Goal: Information Seeking & Learning: Learn about a topic

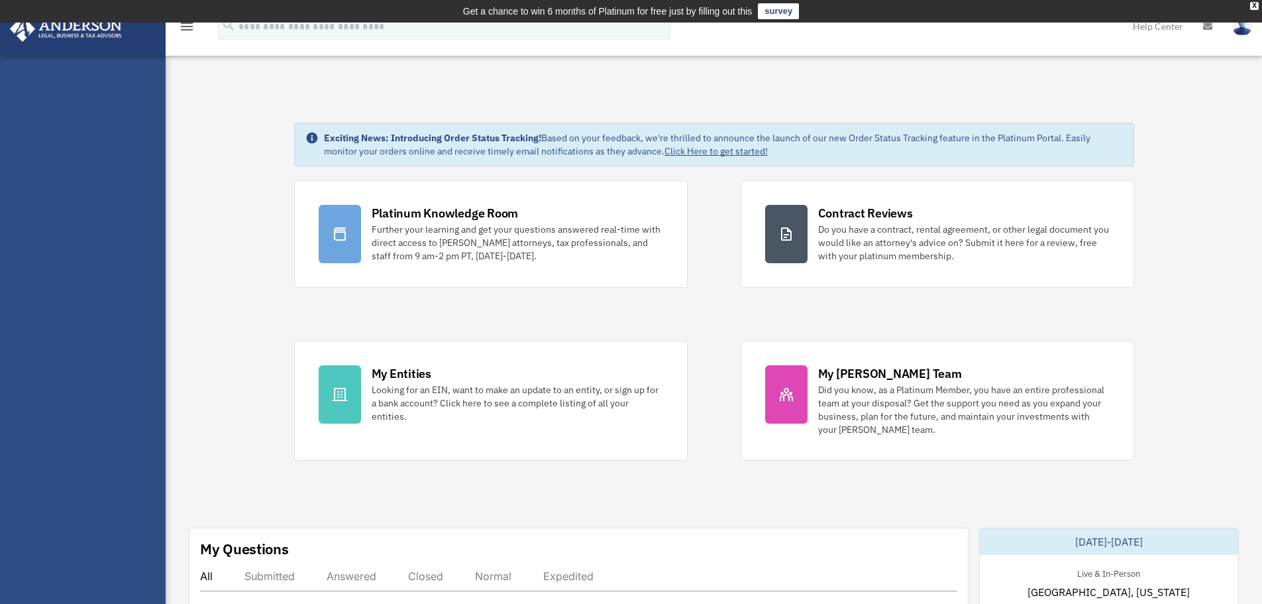
scroll to position [221, 0]
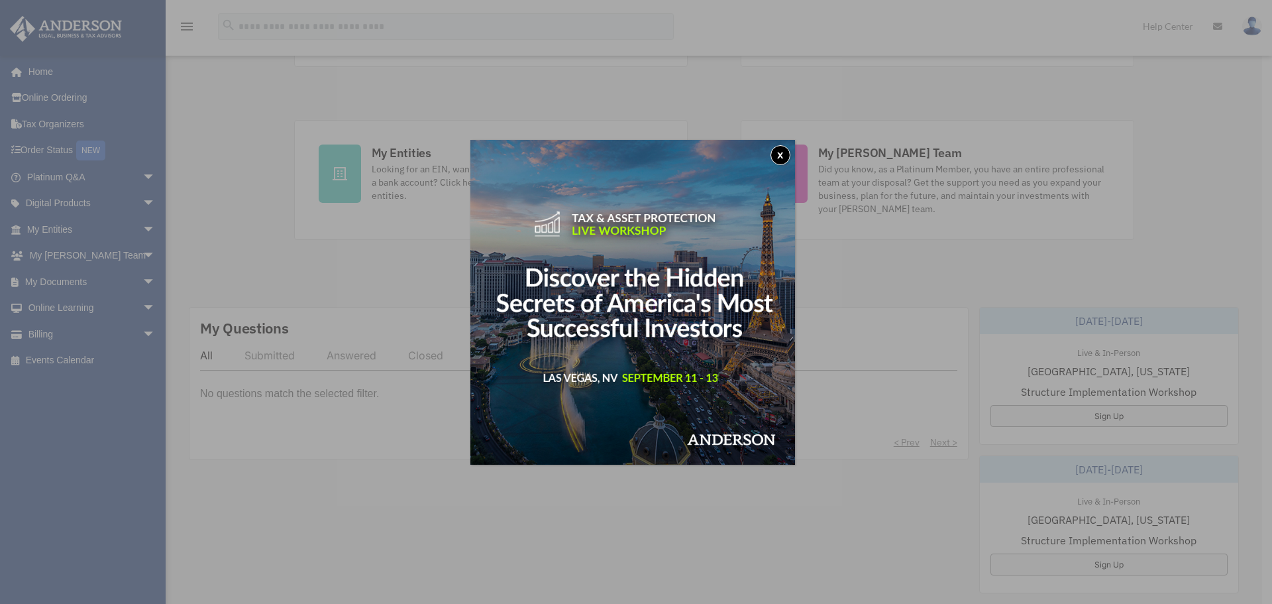
click at [790, 155] on button "x" at bounding box center [780, 155] width 20 height 20
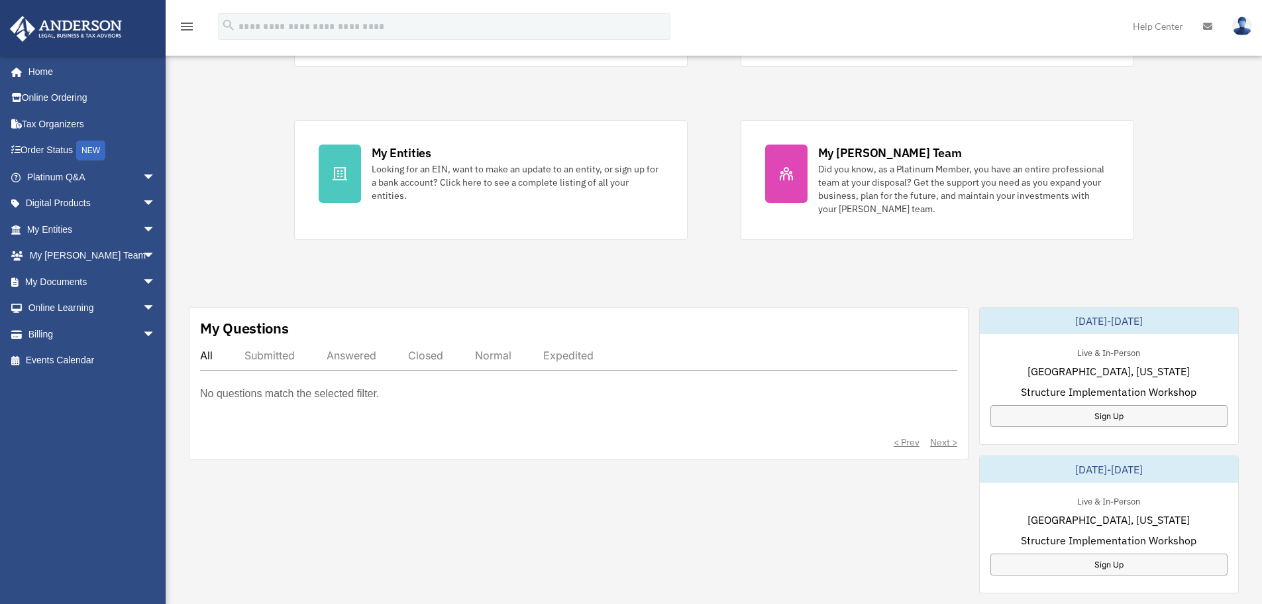
scroll to position [0, 0]
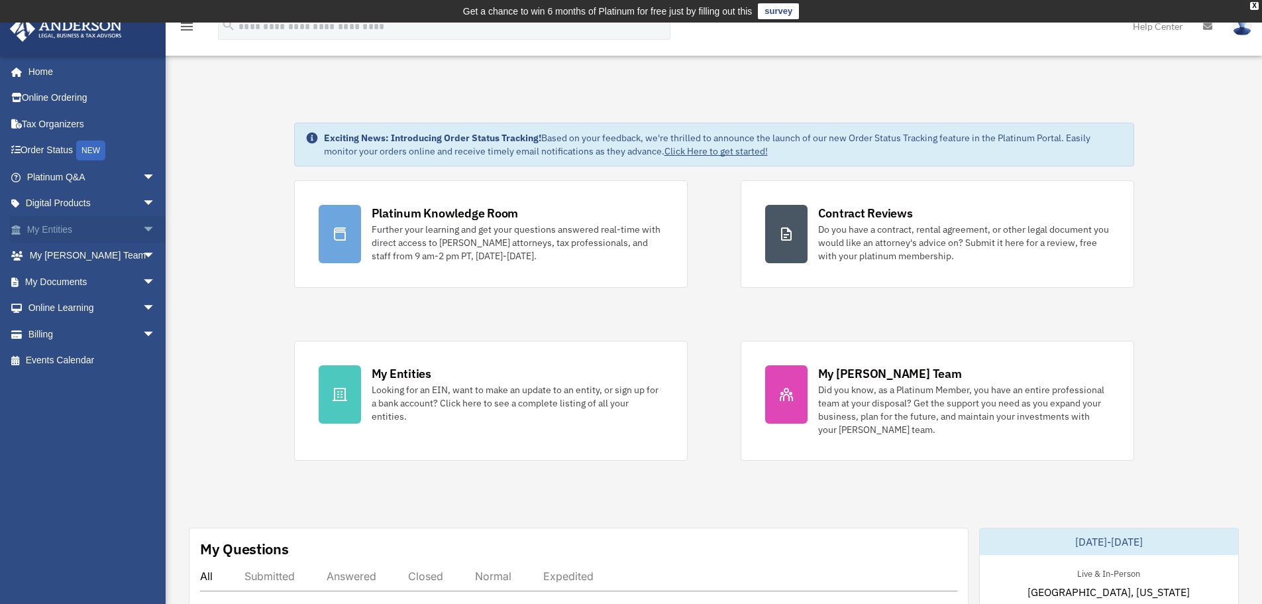
click at [82, 225] on link "My Entities arrow_drop_down" at bounding box center [92, 229] width 166 height 26
click at [142, 227] on span "arrow_drop_down" at bounding box center [155, 229] width 26 height 27
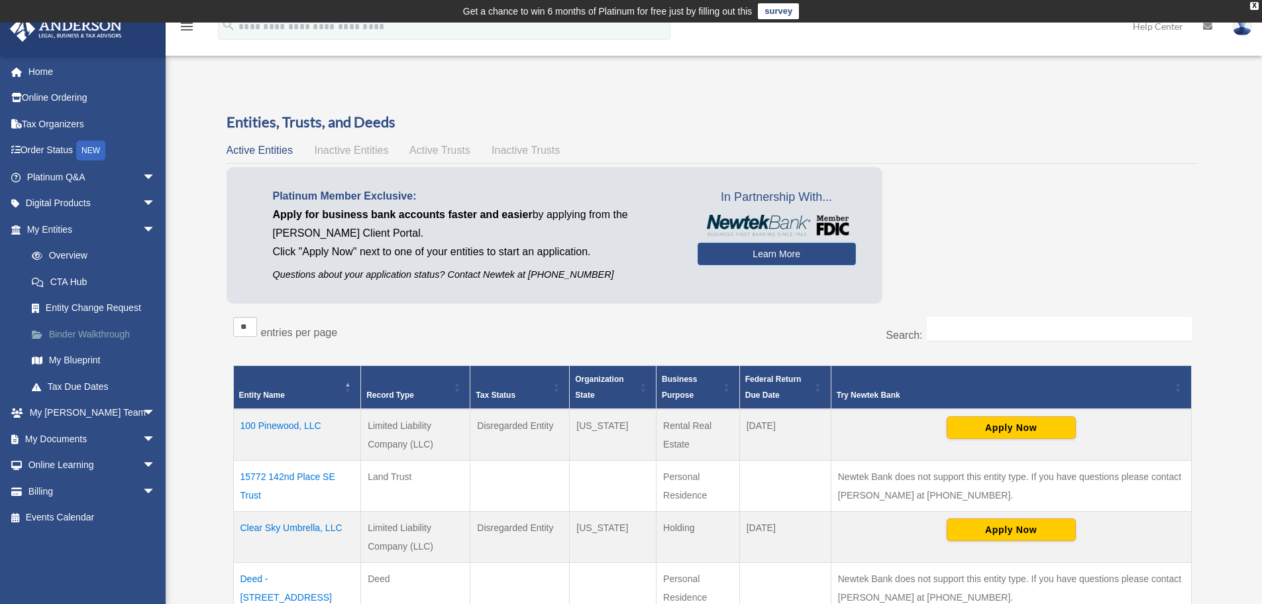
scroll to position [111, 0]
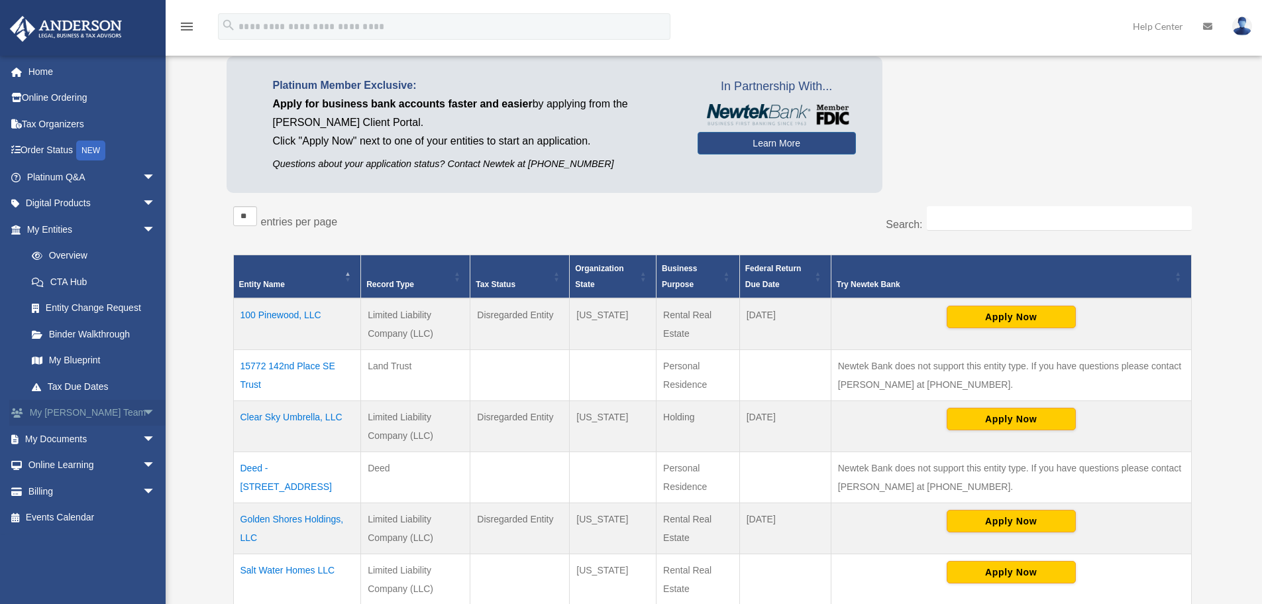
click at [142, 413] on span "arrow_drop_down" at bounding box center [155, 412] width 26 height 27
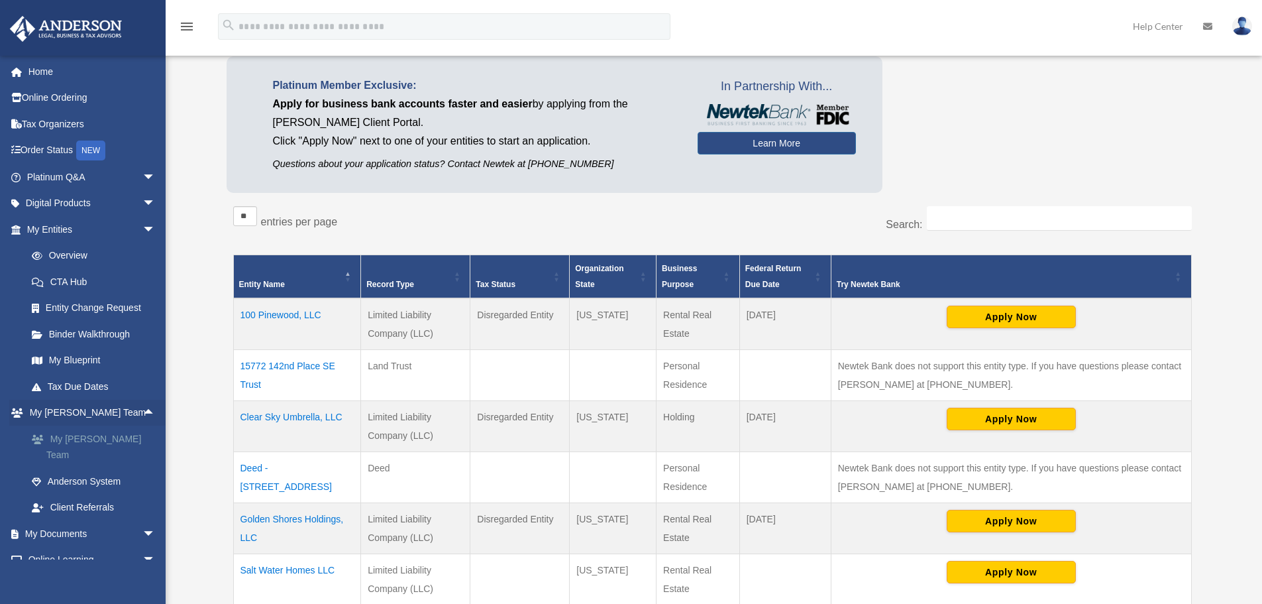
click at [117, 437] on link "My [PERSON_NAME] Team" at bounding box center [97, 446] width 157 height 42
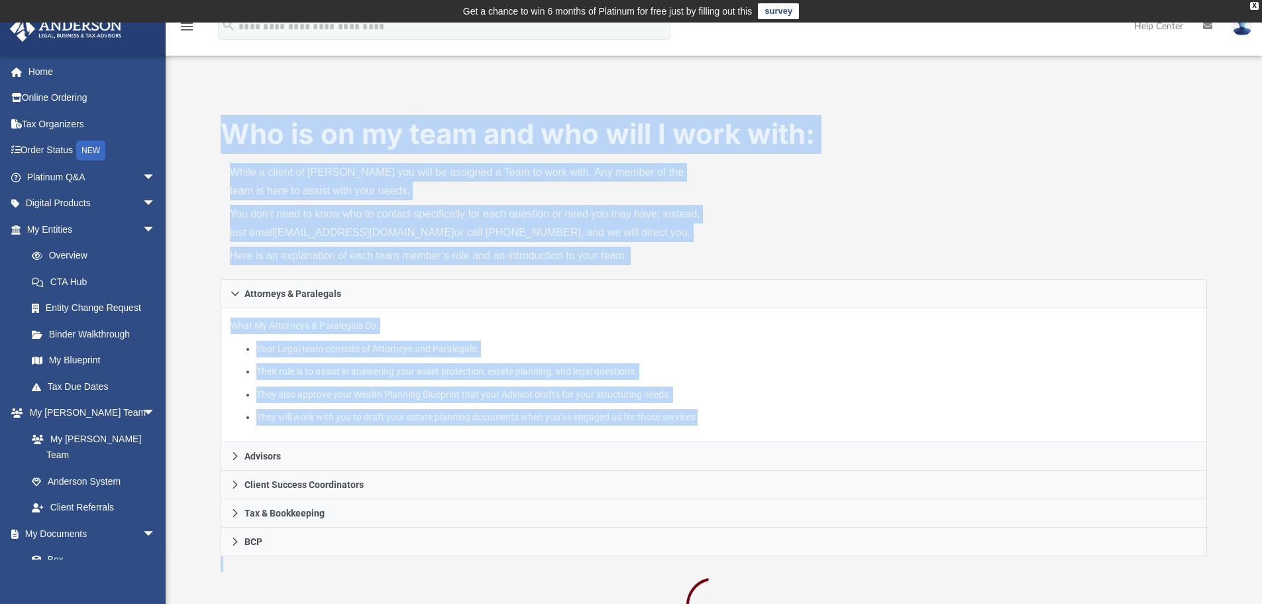
drag, startPoint x: 305, startPoint y: 275, endPoint x: 237, endPoint y: 272, distance: 68.9
click at [237, 272] on div "menu search Site Menu add iyantan27@gmail.com My Profile Reset Password Logout …" at bounding box center [631, 477] width 1262 height 908
click at [698, 260] on p "Here is an explanation of each team member’s role and an introduction to your t…" at bounding box center [467, 255] width 475 height 19
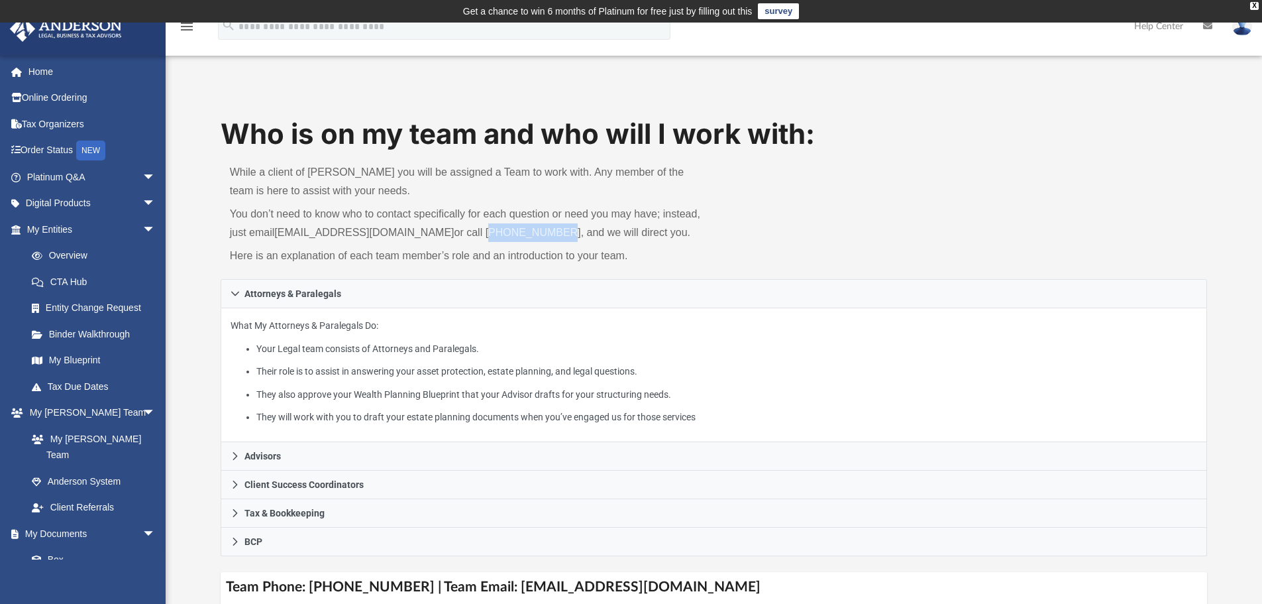
drag, startPoint x: 445, startPoint y: 232, endPoint x: 506, endPoint y: 236, distance: 61.7
click at [506, 236] on p "You don’t need to know who to contact specifically for each question or need yo…" at bounding box center [467, 223] width 475 height 37
copy p "725-201-7545"
click at [91, 182] on link "Platinum Q&A arrow_drop_down" at bounding box center [92, 177] width 166 height 26
click at [142, 178] on span "arrow_drop_down" at bounding box center [155, 177] width 26 height 27
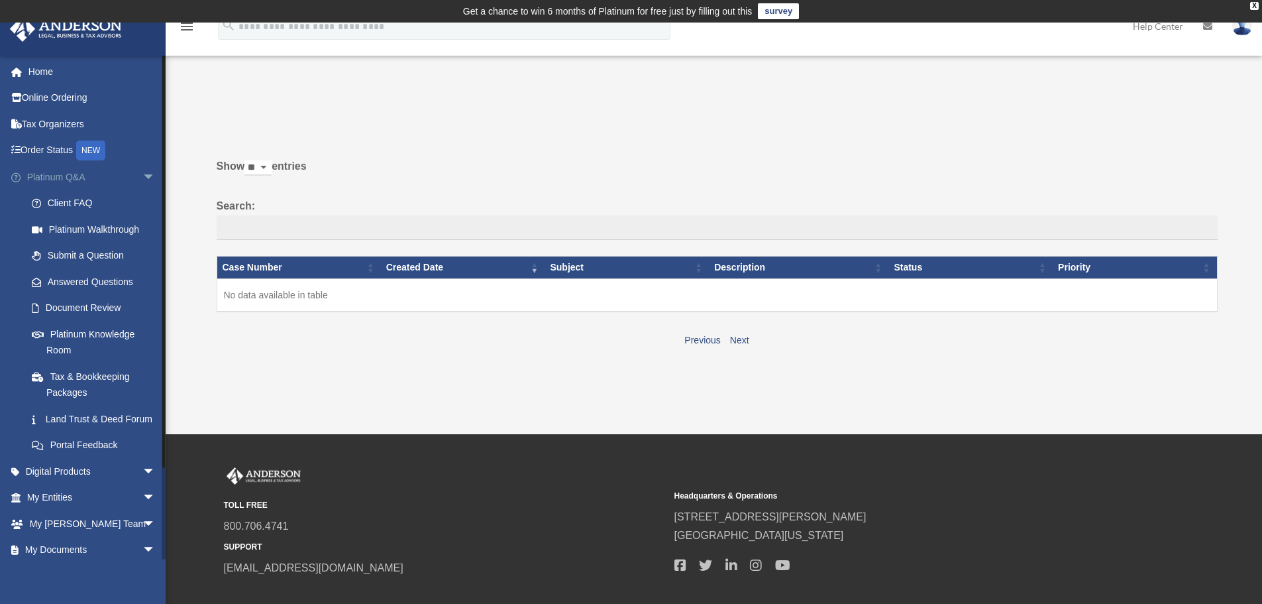
click at [87, 182] on link "Platinum Q&A arrow_drop_down" at bounding box center [92, 177] width 166 height 26
click at [142, 178] on span "arrow_drop_down" at bounding box center [155, 177] width 26 height 27
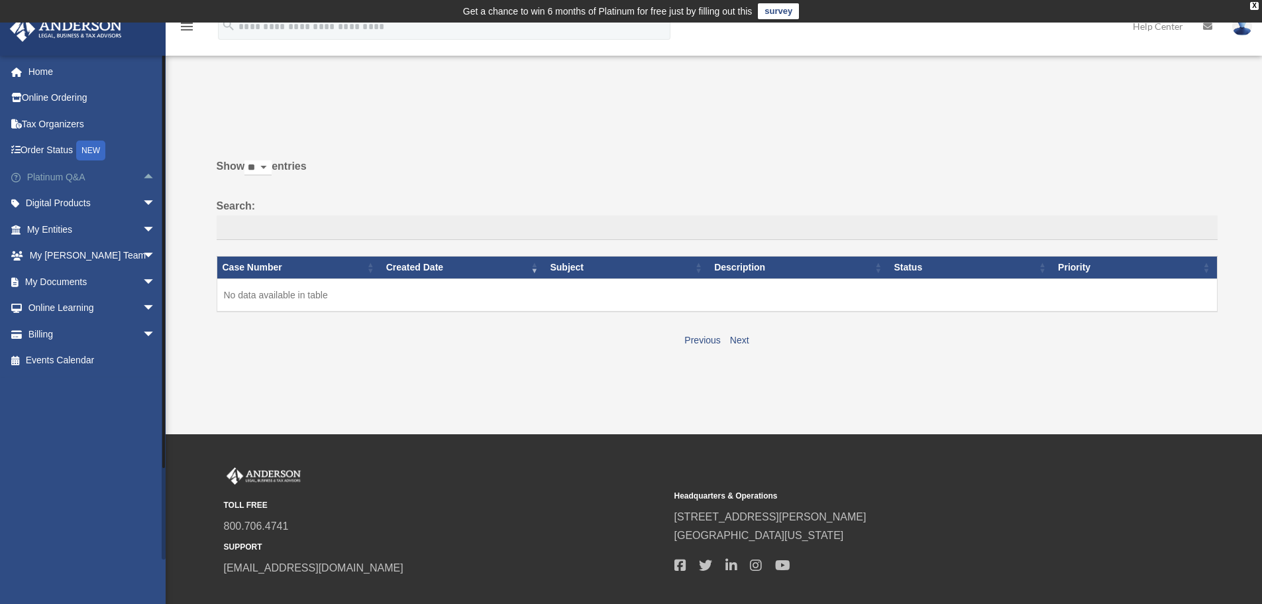
click at [142, 178] on span "arrow_drop_up" at bounding box center [155, 177] width 26 height 27
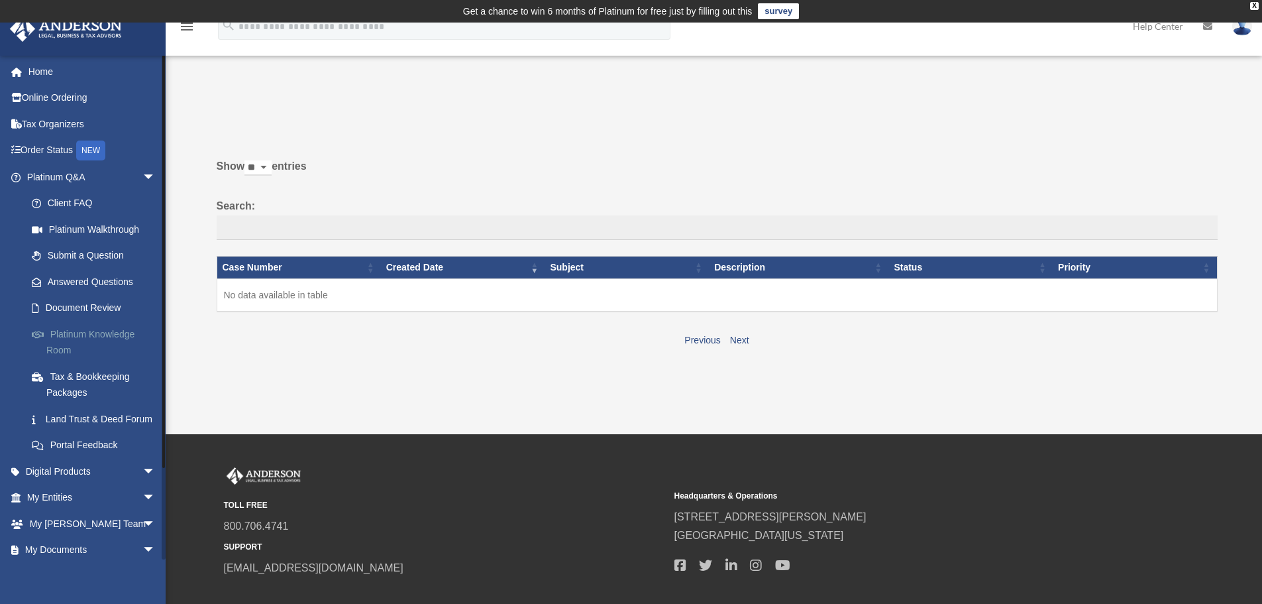
click at [99, 331] on link "Platinum Knowledge Room" at bounding box center [97, 342] width 157 height 42
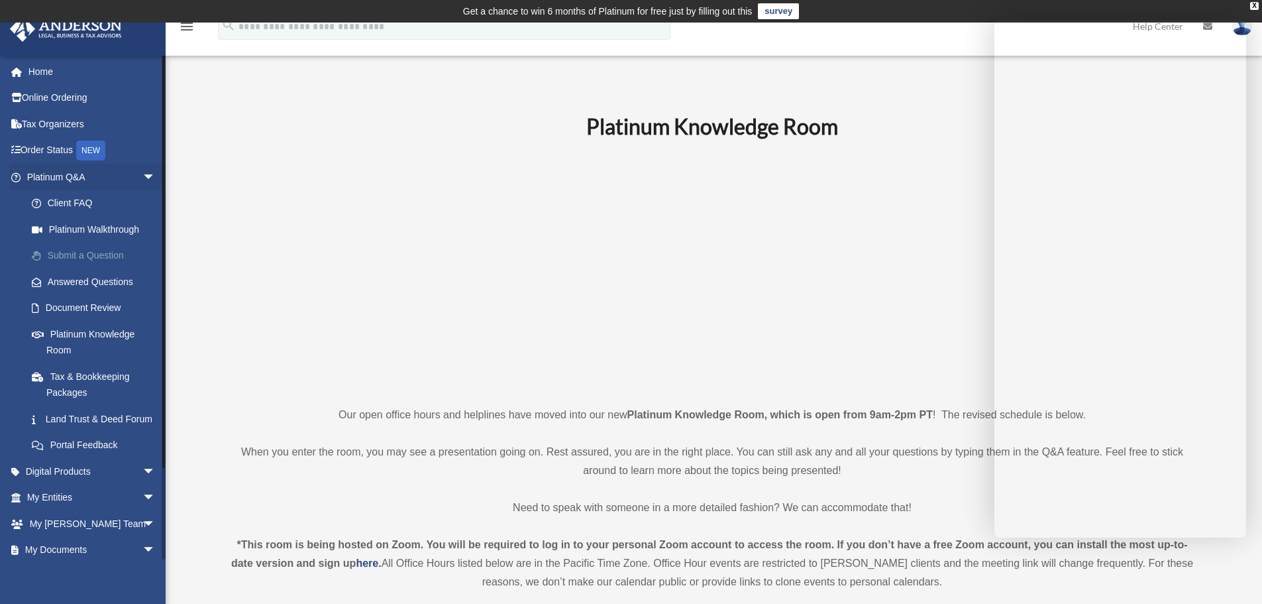
click at [114, 251] on link "Submit a Question" at bounding box center [97, 255] width 157 height 26
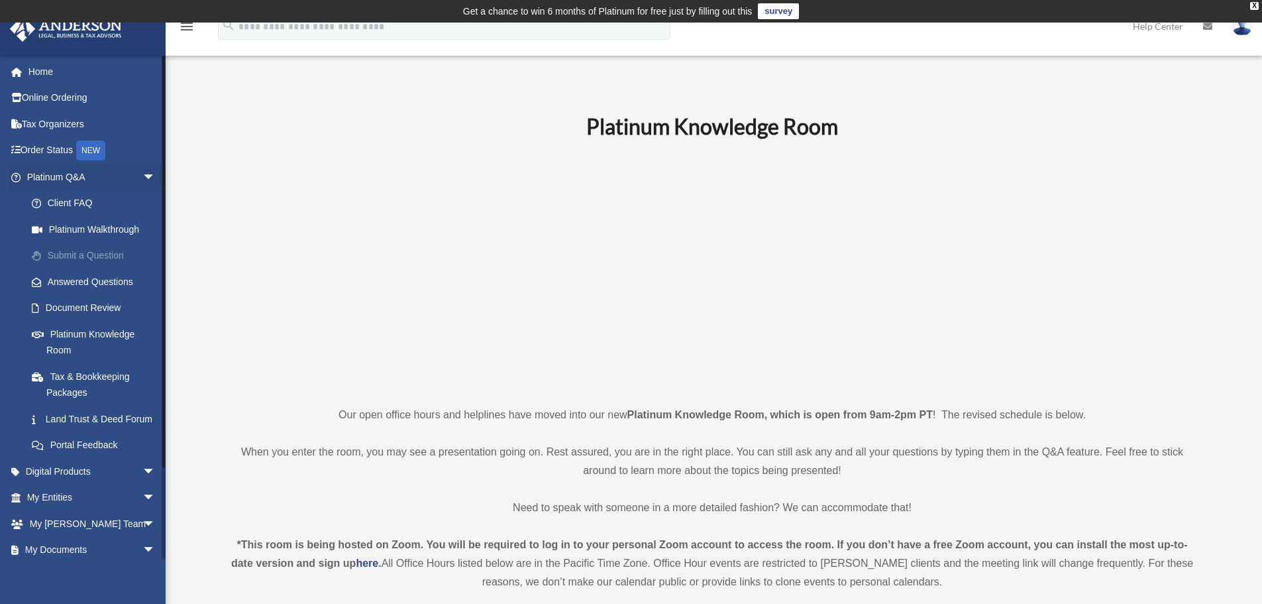
click at [125, 254] on link "Submit a Question" at bounding box center [97, 255] width 157 height 26
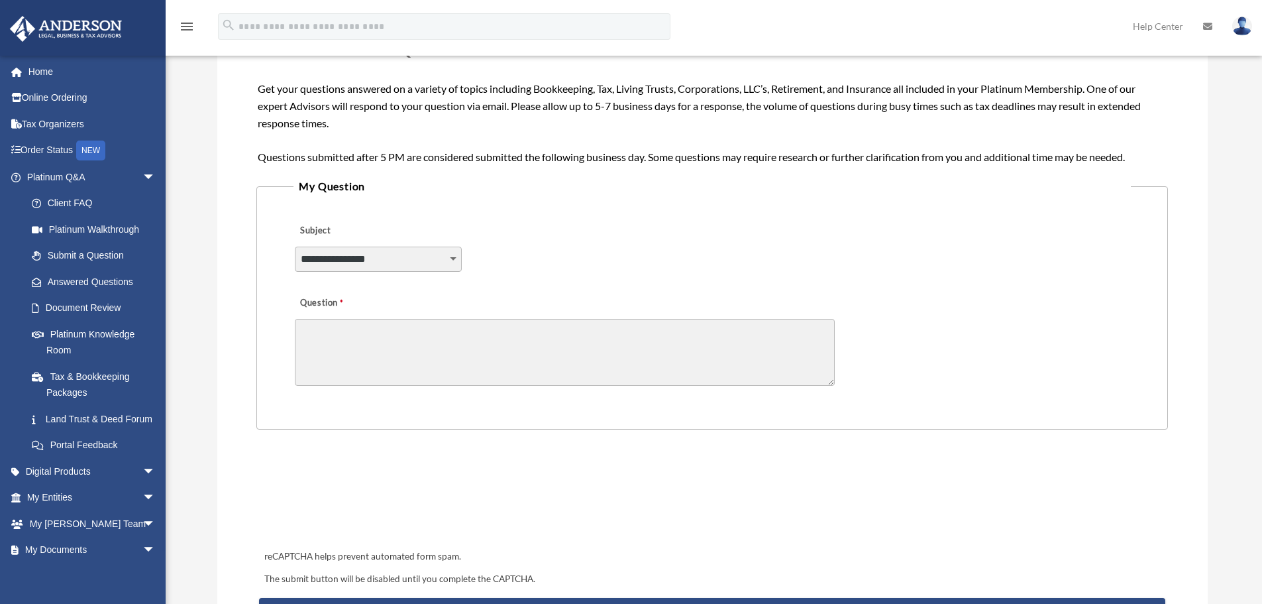
scroll to position [331, 0]
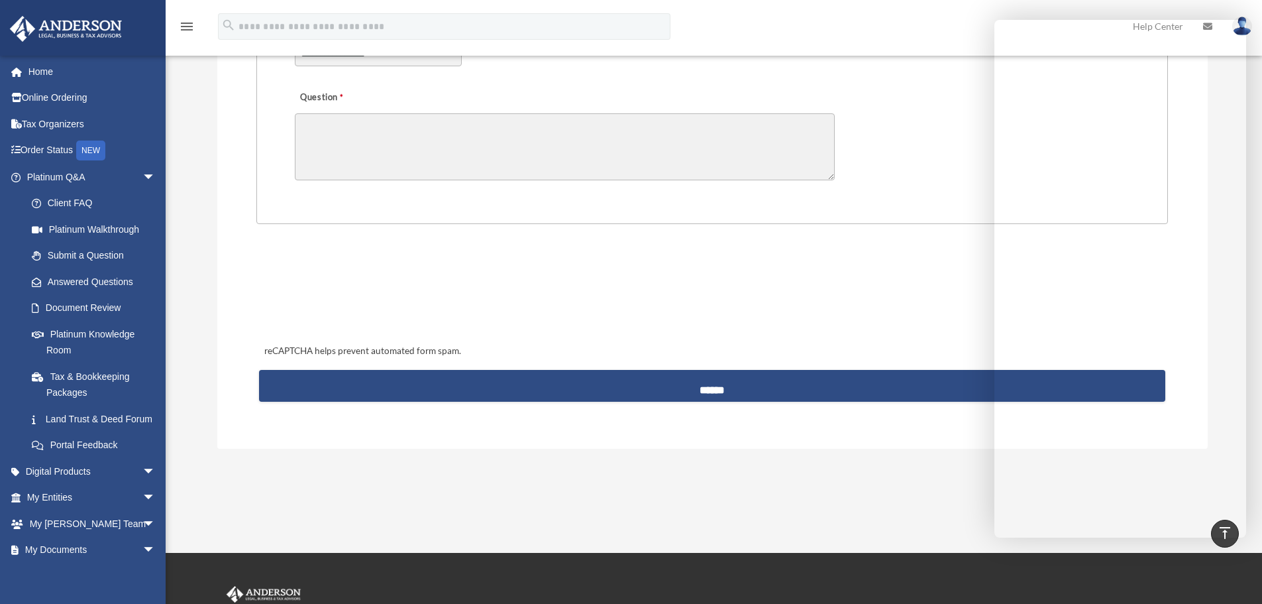
scroll to position [315, 0]
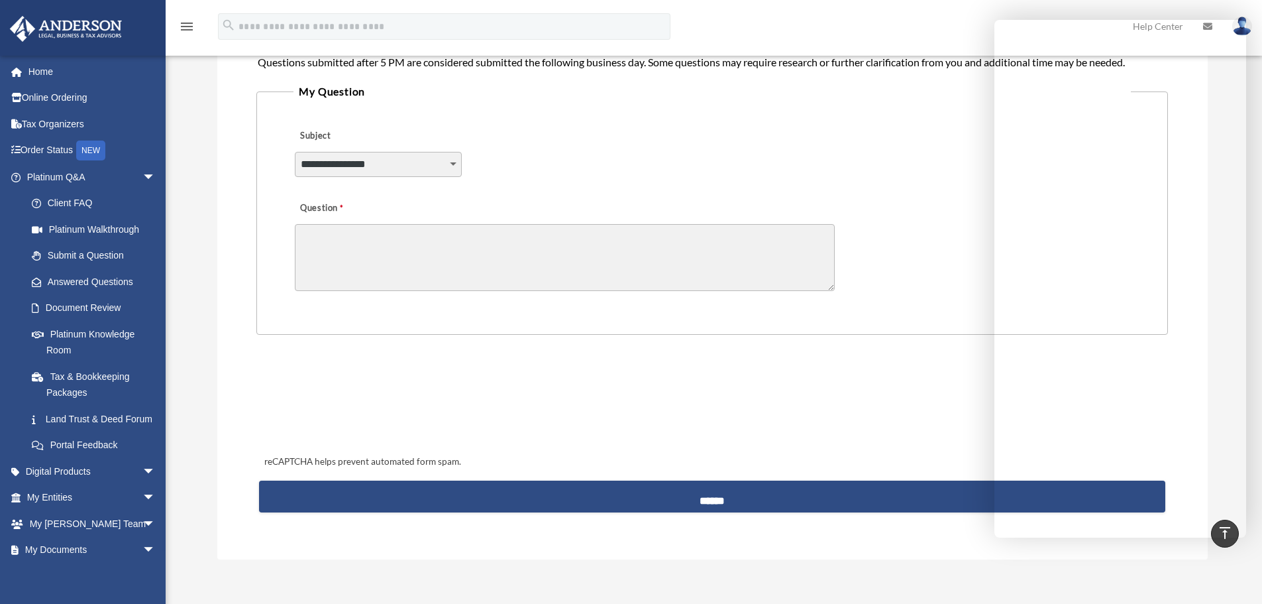
click at [415, 172] on select "**********" at bounding box center [378, 164] width 167 height 25
click at [203, 213] on div "Submit A Question [EMAIL_ADDRESS][DOMAIN_NAME] Sign Out [EMAIL_ADDRESS][DOMAIN_…" at bounding box center [631, 185] width 1262 height 855
click at [91, 341] on link "Platinum Knowledge Room" at bounding box center [97, 342] width 157 height 42
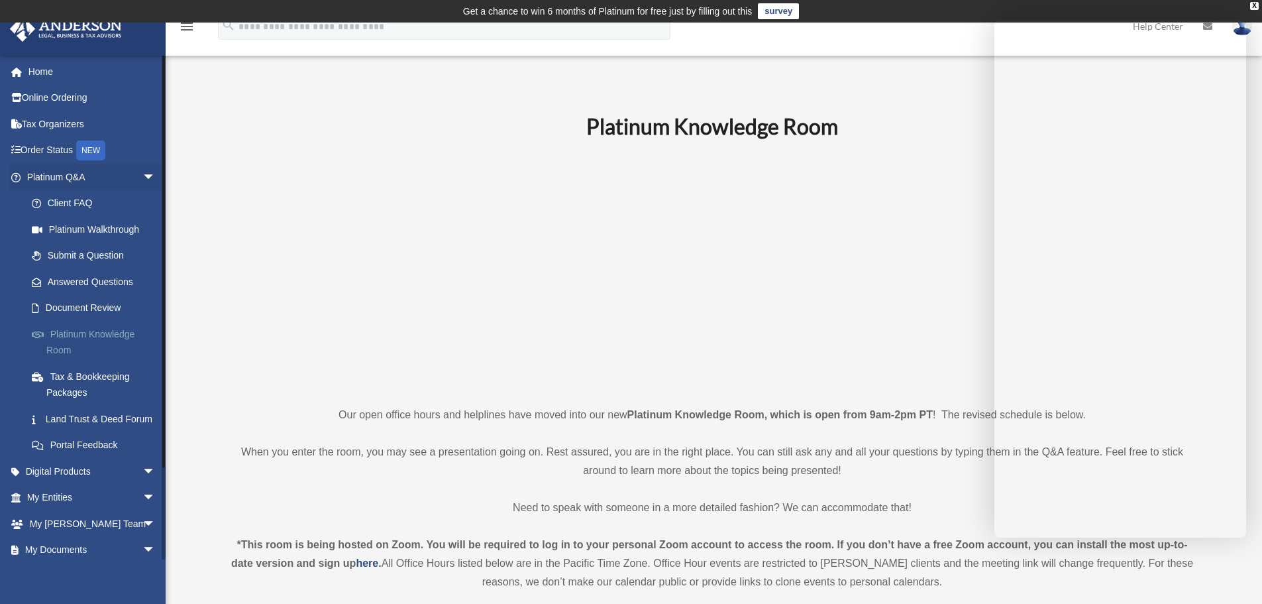
click at [105, 337] on link "Platinum Knowledge Room" at bounding box center [97, 342] width 157 height 42
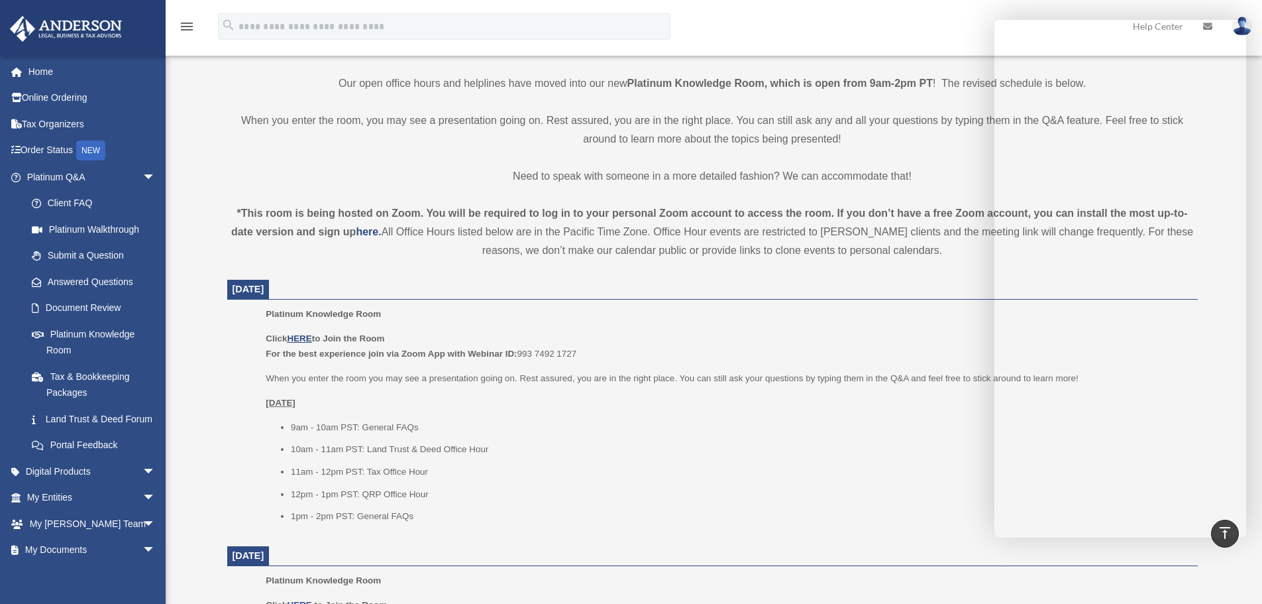
scroll to position [442, 0]
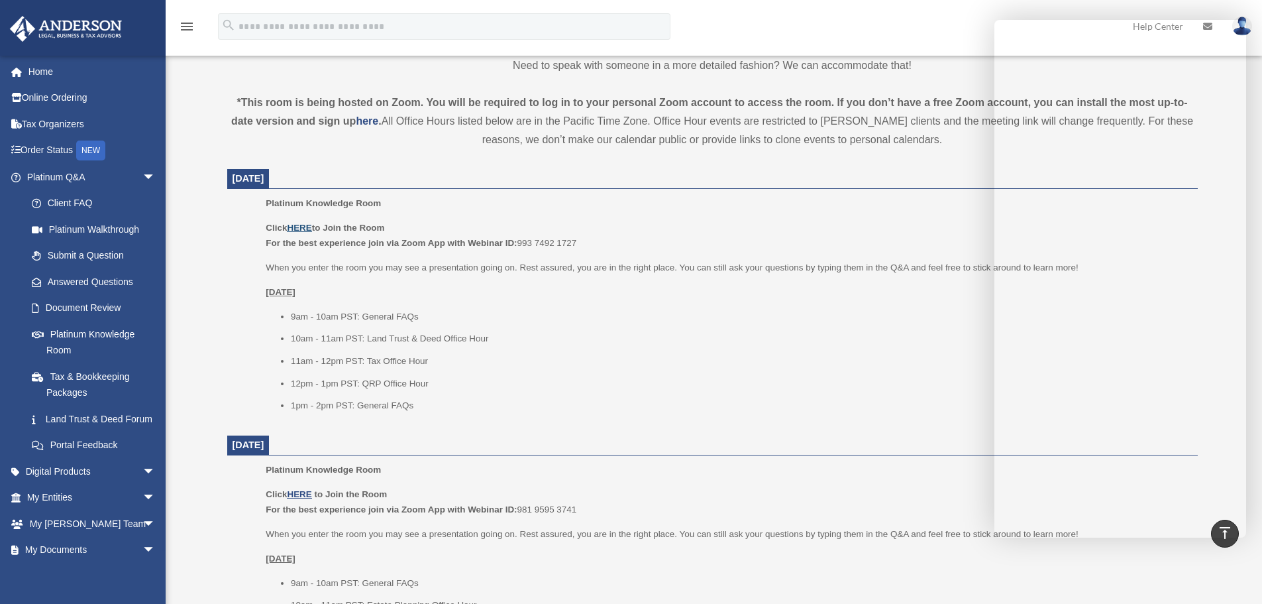
click at [306, 229] on u "HERE" at bounding box center [299, 228] width 25 height 10
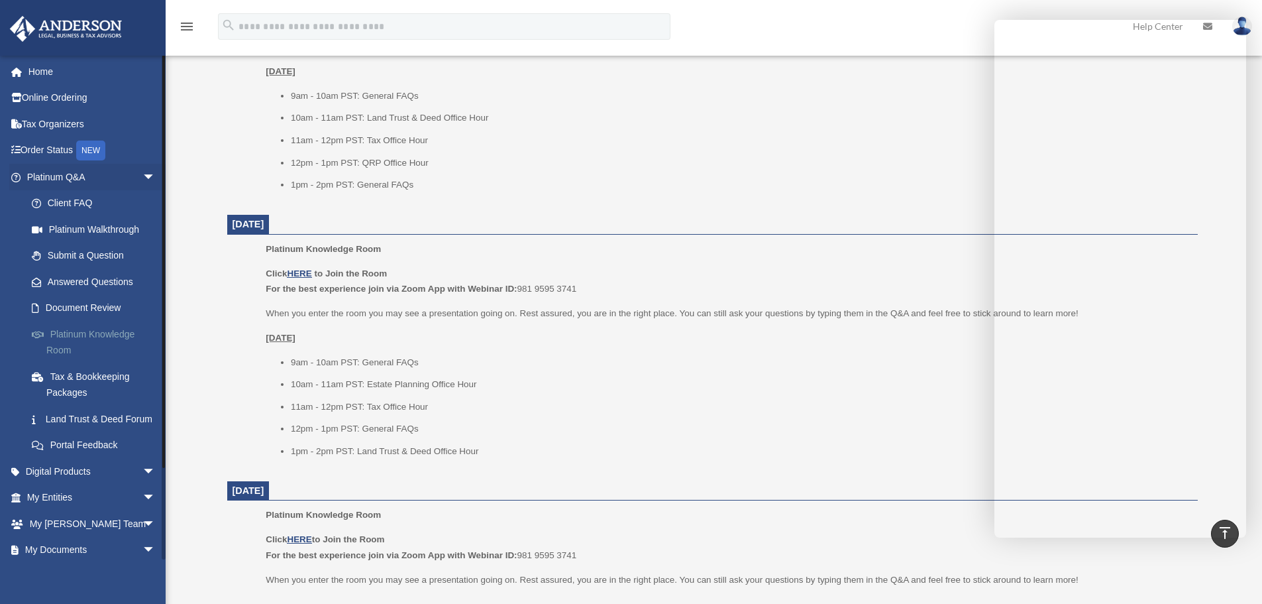
click at [87, 333] on link "Platinum Knowledge Room" at bounding box center [97, 342] width 157 height 42
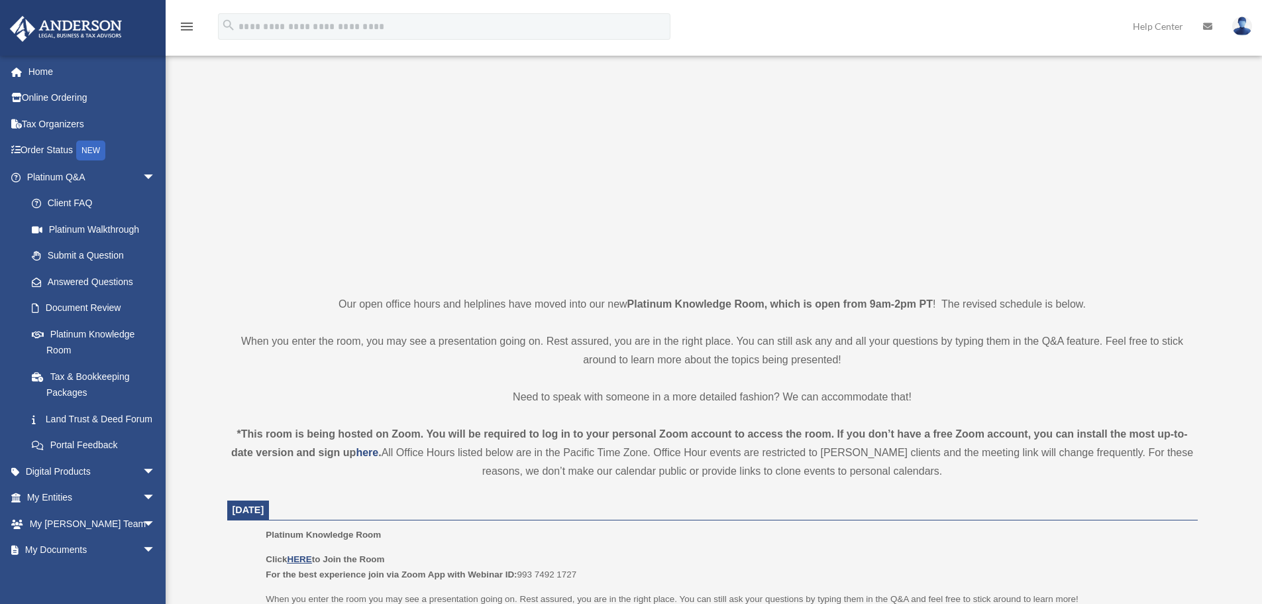
scroll to position [331, 0]
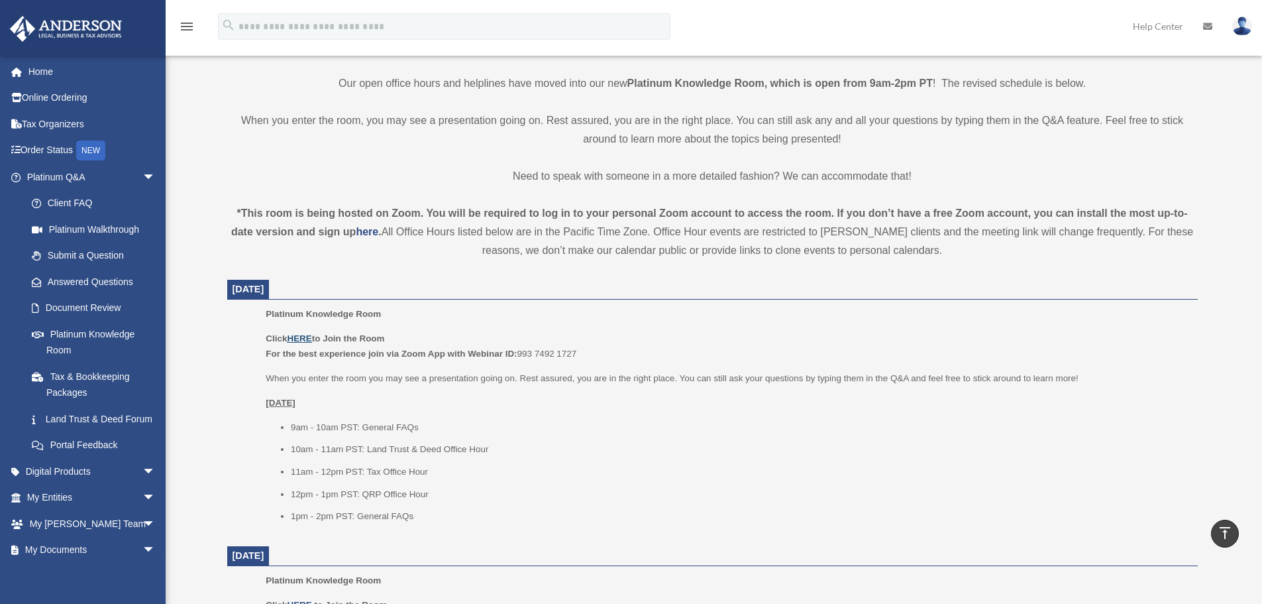
click at [293, 333] on u "HERE" at bounding box center [299, 338] width 25 height 10
